Goal: Task Accomplishment & Management: Manage account settings

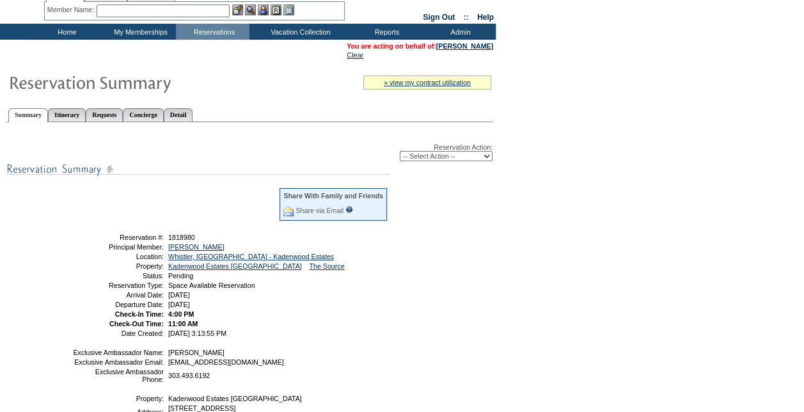
scroll to position [64, 0]
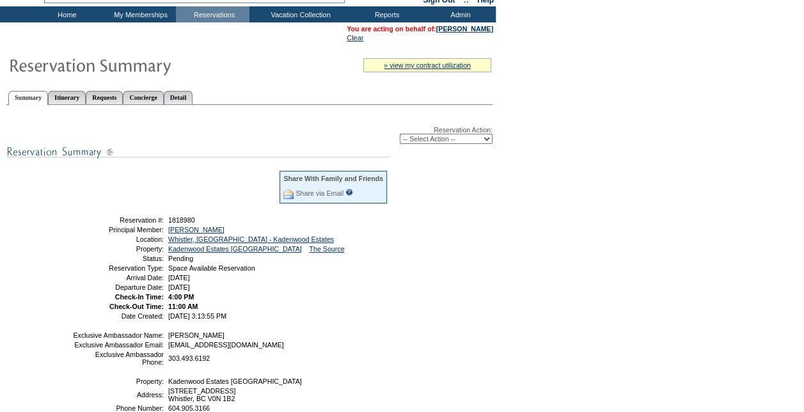
click at [469, 132] on div "Reservation Action: -- Select Action -- Modify Reservation Dates Modify Reserva…" at bounding box center [249, 135] width 486 height 18
click at [469, 138] on select "-- Select Action -- Modify Reservation Dates Modify Reservation Cost Modify Occ…" at bounding box center [446, 139] width 93 height 10
select select "ConfirmRes"
click at [400, 135] on select "-- Select Action -- Modify Reservation Dates Modify Reservation Cost Modify Occ…" at bounding box center [446, 139] width 93 height 10
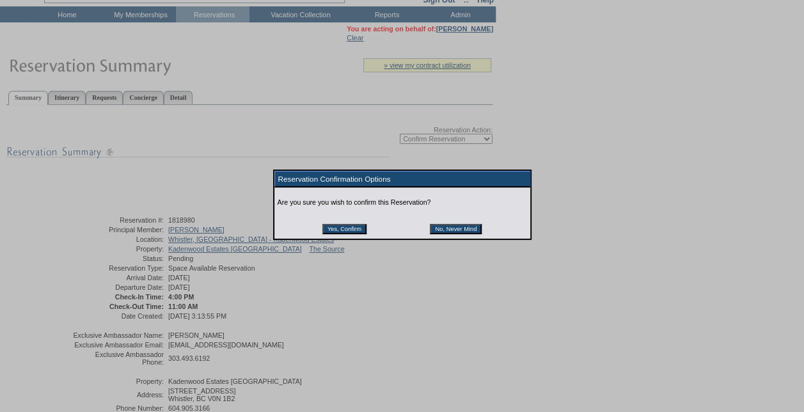
click at [326, 229] on input "Yes, Confirm" at bounding box center [344, 229] width 44 height 10
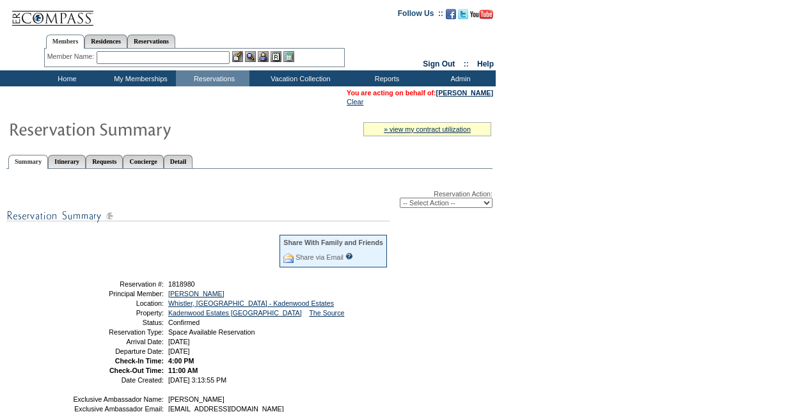
scroll to position [64, 0]
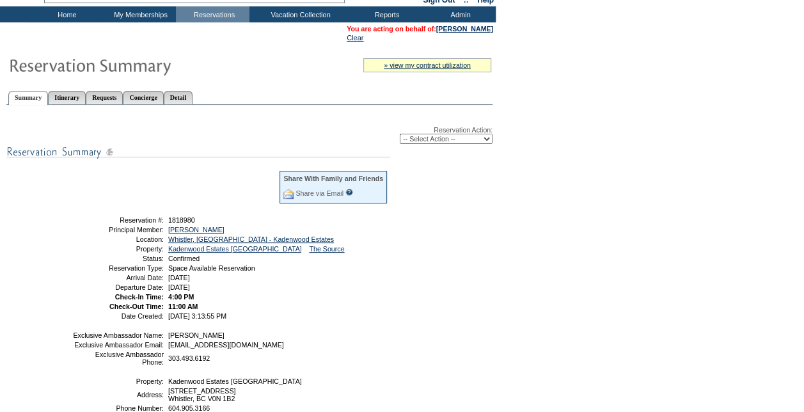
drag, startPoint x: 146, startPoint y: 177, endPoint x: 136, endPoint y: 161, distance: 18.4
click at [146, 177] on td at bounding box center [176, 192] width 205 height 42
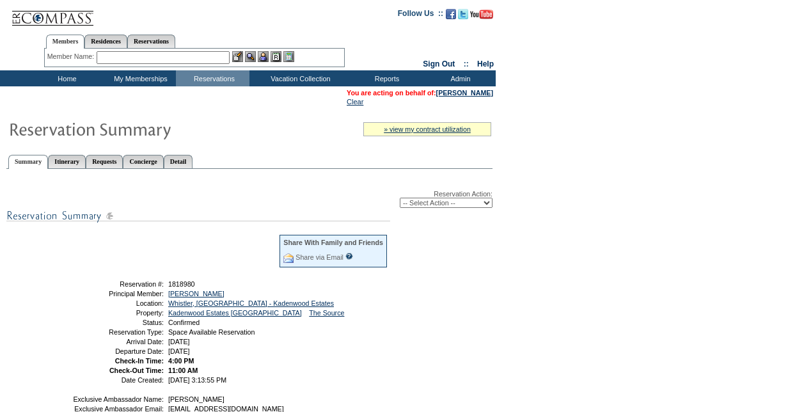
scroll to position [64, 0]
